Goal: Task Accomplishment & Management: Manage account settings

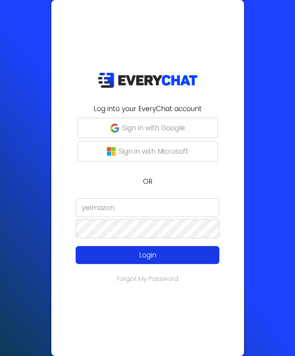
click at [149, 255] on p "Login" at bounding box center [147, 255] width 115 height 10
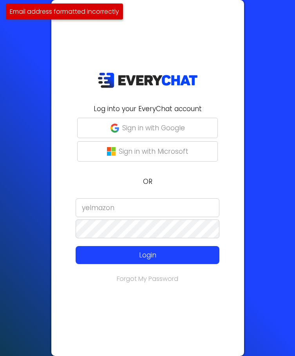
click at [147, 212] on input "yelmazon" at bounding box center [147, 207] width 144 height 19
click at [159, 210] on input "yelmazon" at bounding box center [147, 207] width 144 height 19
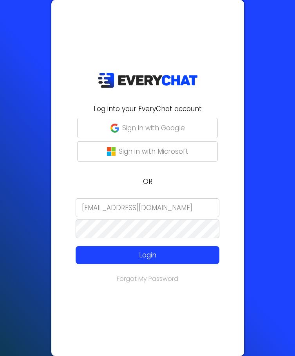
click at [113, 207] on input "[EMAIL_ADDRESS][DOMAIN_NAME]" at bounding box center [147, 207] width 144 height 19
type input "[EMAIL_ADDRESS][DOMAIN_NAME]"
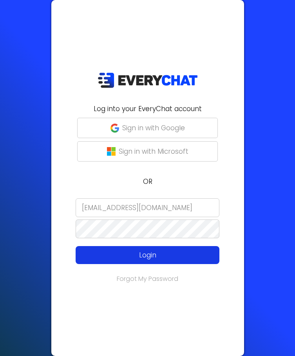
click at [148, 257] on p "Login" at bounding box center [147, 255] width 115 height 10
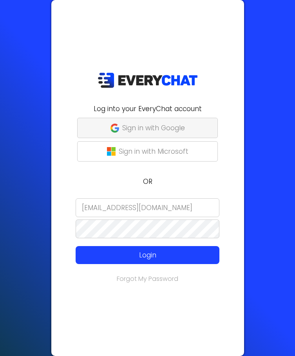
click at [173, 124] on p "Sign in with Google" at bounding box center [153, 128] width 63 height 10
